Goal: Task Accomplishment & Management: Use online tool/utility

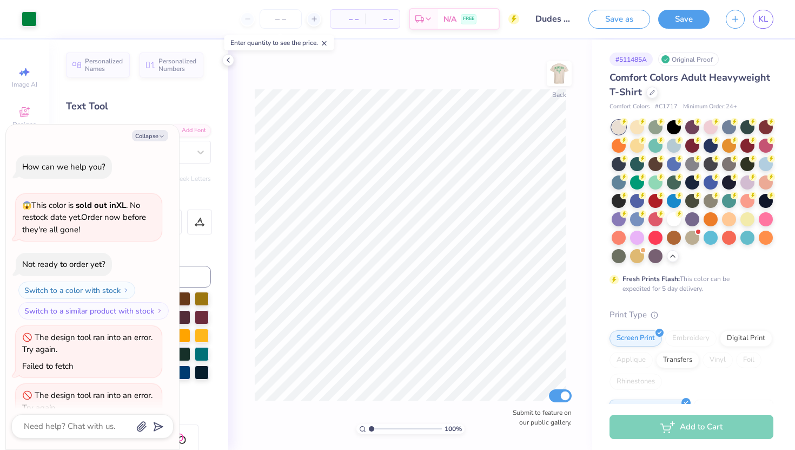
scroll to position [1132, 0]
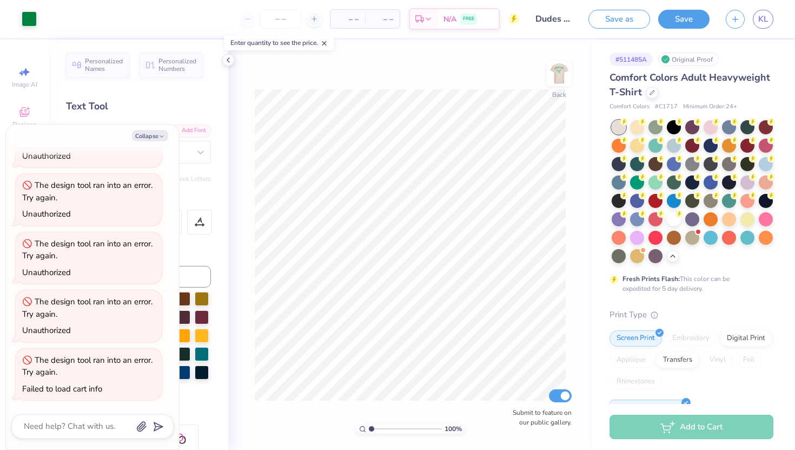
type textarea "x"
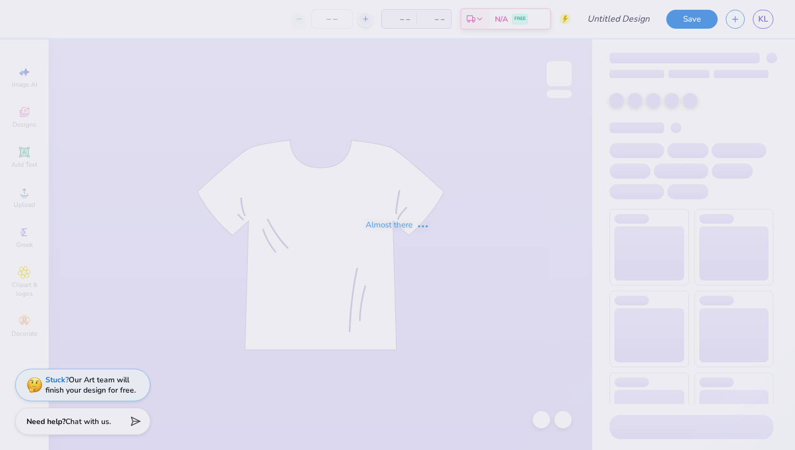
type input "Dudes Day 2025"
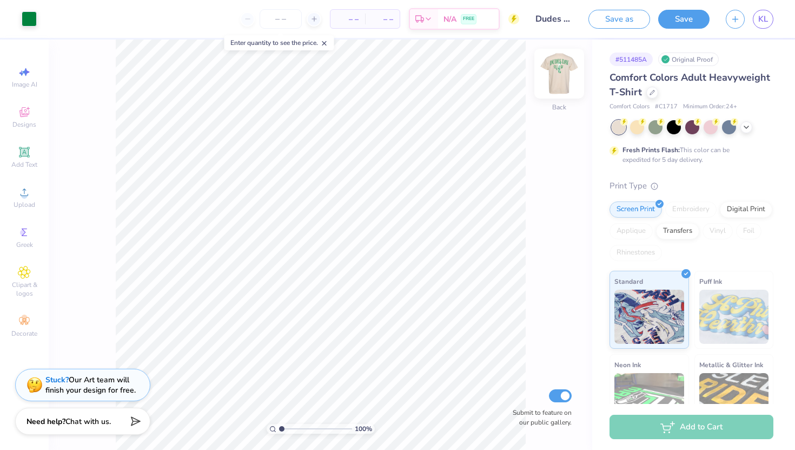
click at [564, 67] on img at bounding box center [559, 73] width 43 height 43
type input "3.24"
click at [477, 168] on div "100 % Front W 13.25 13.25 " H 10.26 10.26 " Y 3.24 3.24 " Center Middle Top Bot…" at bounding box center [321, 244] width 544 height 410
click at [565, 69] on img at bounding box center [559, 73] width 43 height 43
click at [747, 125] on icon at bounding box center [746, 126] width 9 height 9
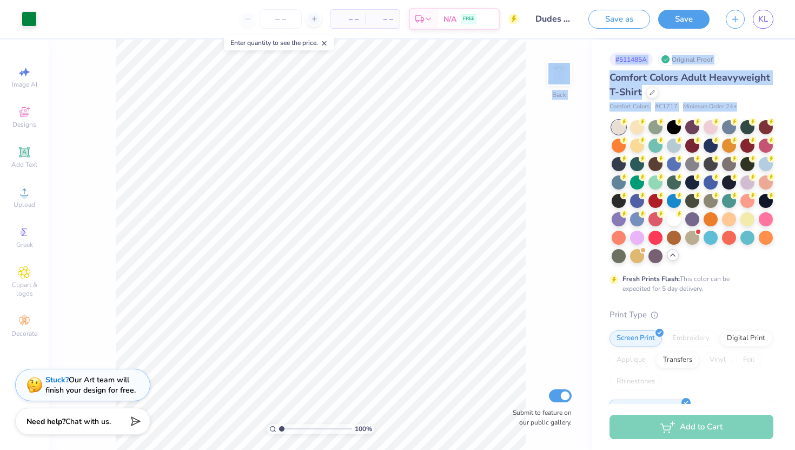
click at [216, 115] on div "Art colors – – Per Item – – Total Est. Delivery N/A FREE Design Title Dudes Day…" at bounding box center [397, 225] width 795 height 450
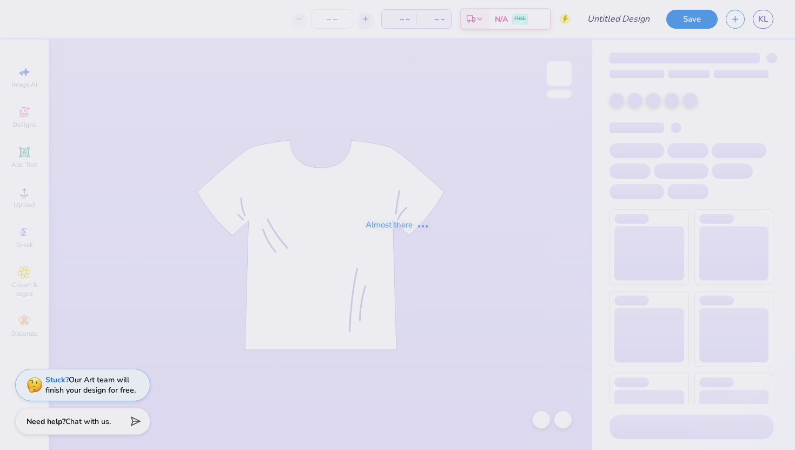
type input "Dudes Day 2025"
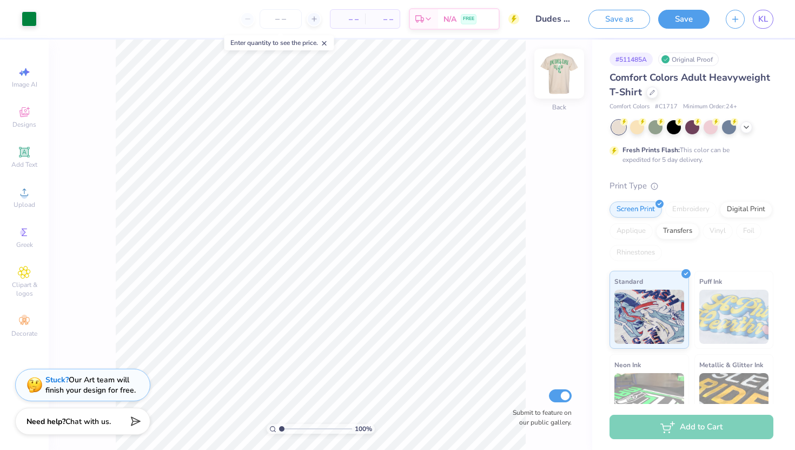
click at [569, 81] on img at bounding box center [559, 73] width 43 height 43
click at [569, 81] on img at bounding box center [560, 74] width 22 height 22
click at [558, 70] on img at bounding box center [559, 73] width 43 height 43
click at [557, 70] on img at bounding box center [559, 73] width 43 height 43
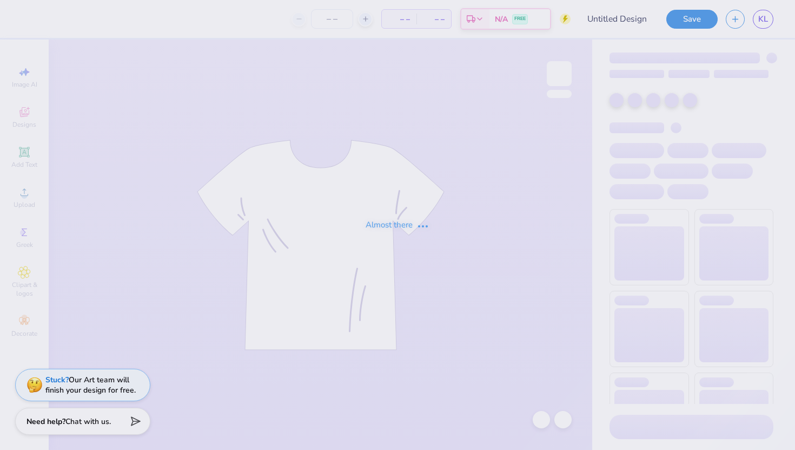
type input "Dudes Day 2025"
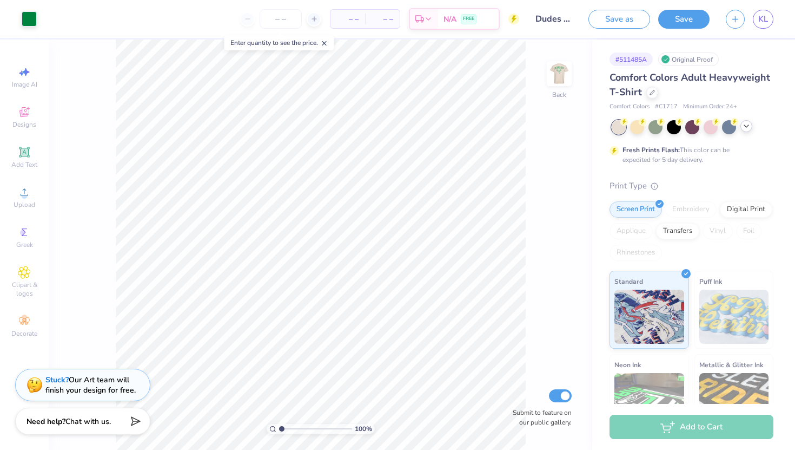
click at [749, 126] on icon at bounding box center [746, 126] width 9 height 9
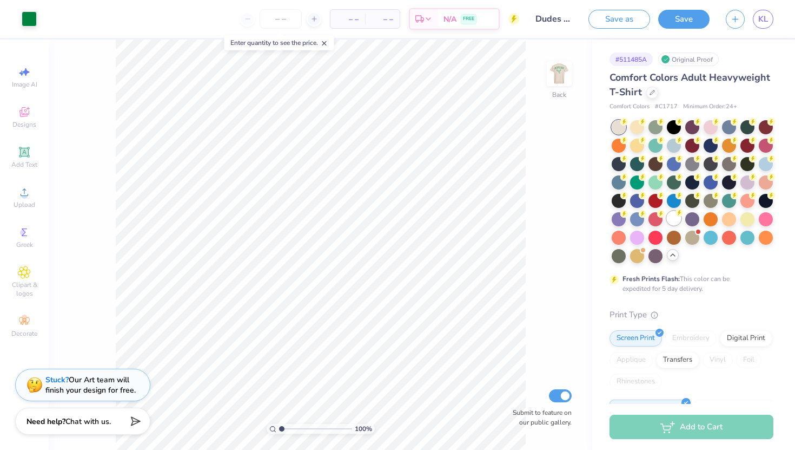
click at [676, 221] on div at bounding box center [674, 218] width 14 height 14
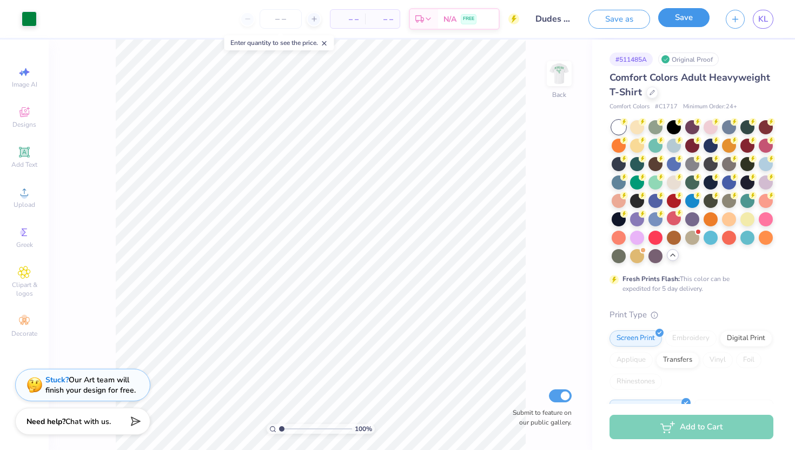
click at [677, 19] on button "Save" at bounding box center [684, 17] width 51 height 19
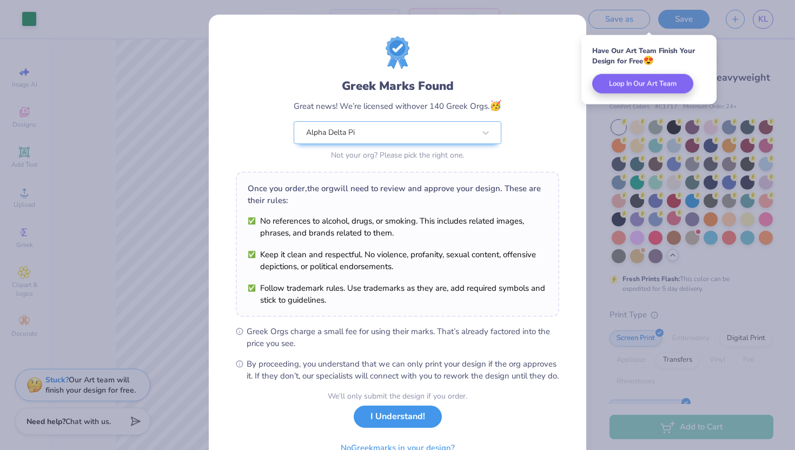
click at [384, 427] on button "I Understand!" at bounding box center [398, 416] width 88 height 22
